Goal: Communication & Community: Answer question/provide support

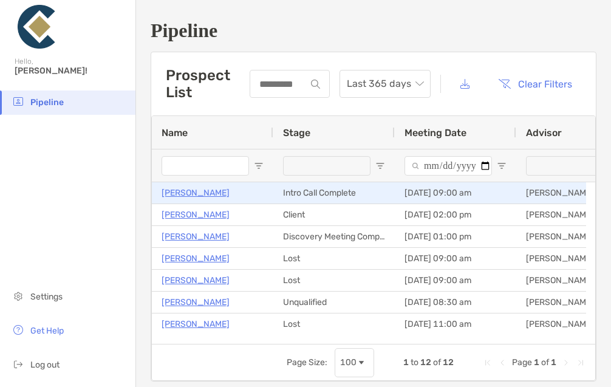
click at [184, 190] on p "[PERSON_NAME]" at bounding box center [196, 192] width 68 height 15
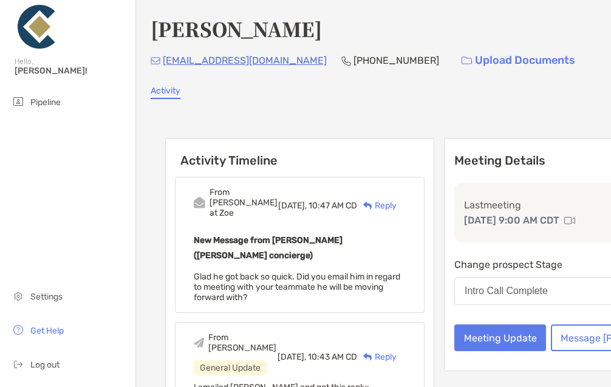
click at [366, 202] on div "Reply" at bounding box center [376, 205] width 39 height 13
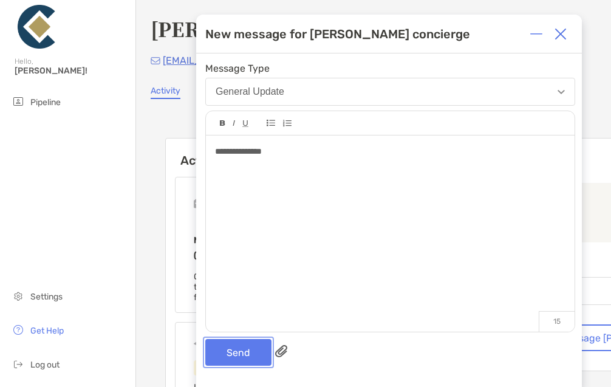
click at [238, 347] on button "Send" at bounding box center [238, 352] width 66 height 27
